Goal: Navigation & Orientation: Understand site structure

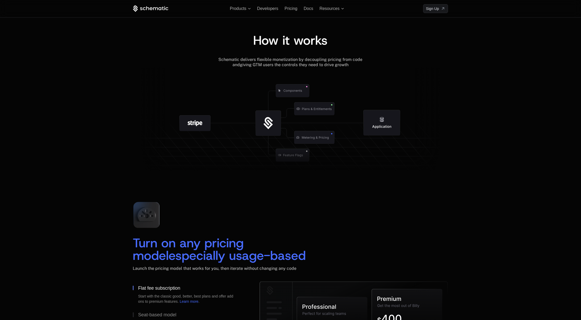
scroll to position [556, 0]
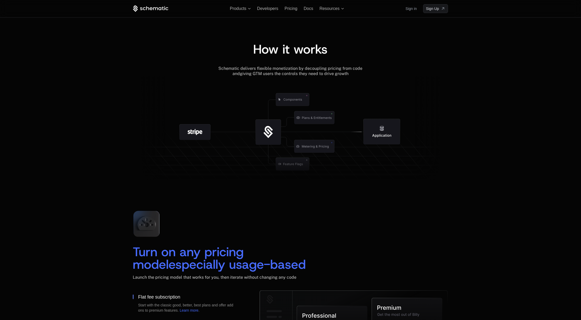
drag, startPoint x: 277, startPoint y: 127, endPoint x: 208, endPoint y: 131, distance: 68.9
click at [209, 131] on g at bounding box center [308, 163] width 483 height 183
drag, startPoint x: 208, startPoint y: 130, endPoint x: 318, endPoint y: 116, distance: 110.8
click at [318, 116] on g at bounding box center [302, 163] width 483 height 183
drag, startPoint x: 296, startPoint y: 101, endPoint x: 393, endPoint y: 114, distance: 98.2
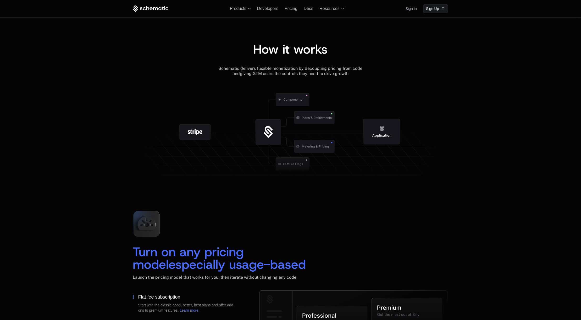
click at [393, 113] on g at bounding box center [330, 163] width 483 height 183
drag, startPoint x: 384, startPoint y: 140, endPoint x: 342, endPoint y: 149, distance: 43.2
click at [349, 153] on icon at bounding box center [290, 130] width 315 height 109
drag, startPoint x: 343, startPoint y: 148, endPoint x: 327, endPoint y: 159, distance: 19.0
click at [327, 159] on icon at bounding box center [290, 130] width 315 height 109
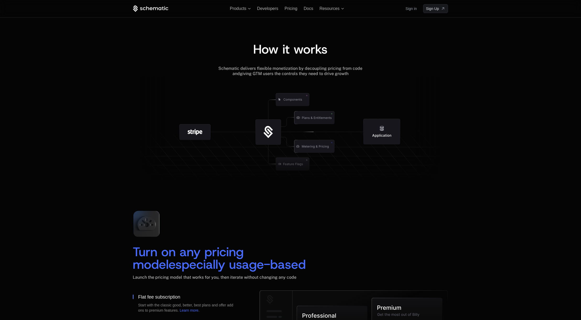
click at [292, 101] on icon at bounding box center [292, 99] width 33 height 13
click at [293, 101] on icon at bounding box center [292, 99] width 33 height 13
click at [297, 101] on icon at bounding box center [292, 99] width 33 height 13
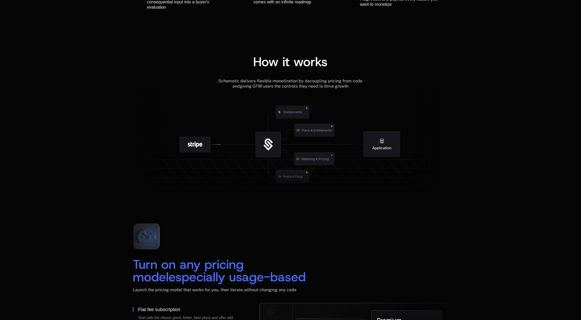
scroll to position [544, 0]
